Goal: Task Accomplishment & Management: Use online tool/utility

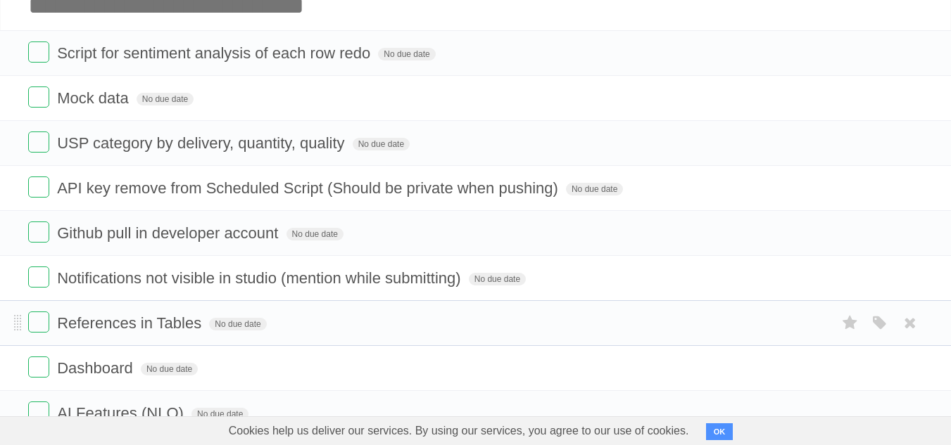
scroll to position [117, 0]
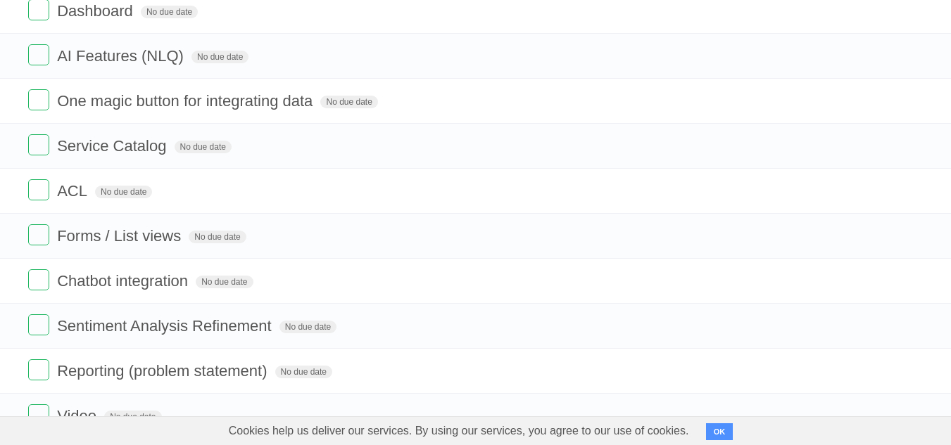
scroll to position [473, 0]
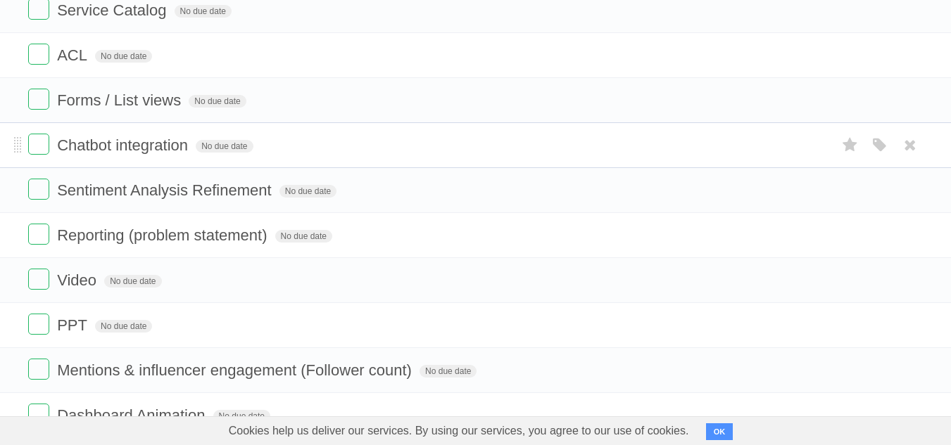
scroll to position [589, 0]
